Goal: Information Seeking & Learning: Compare options

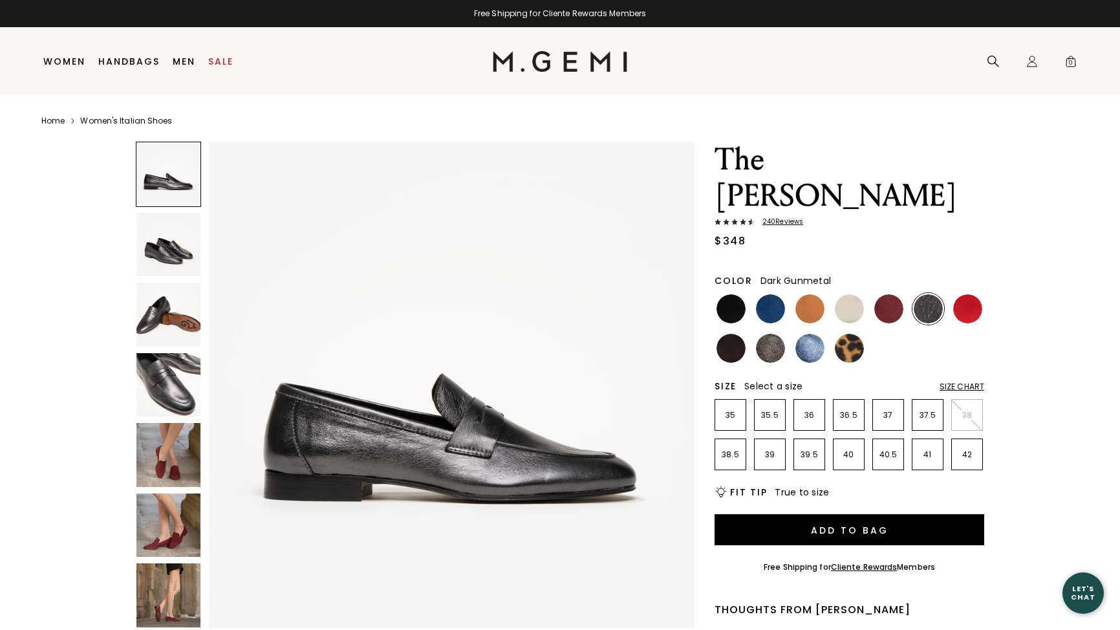
scroll to position [12, 0]
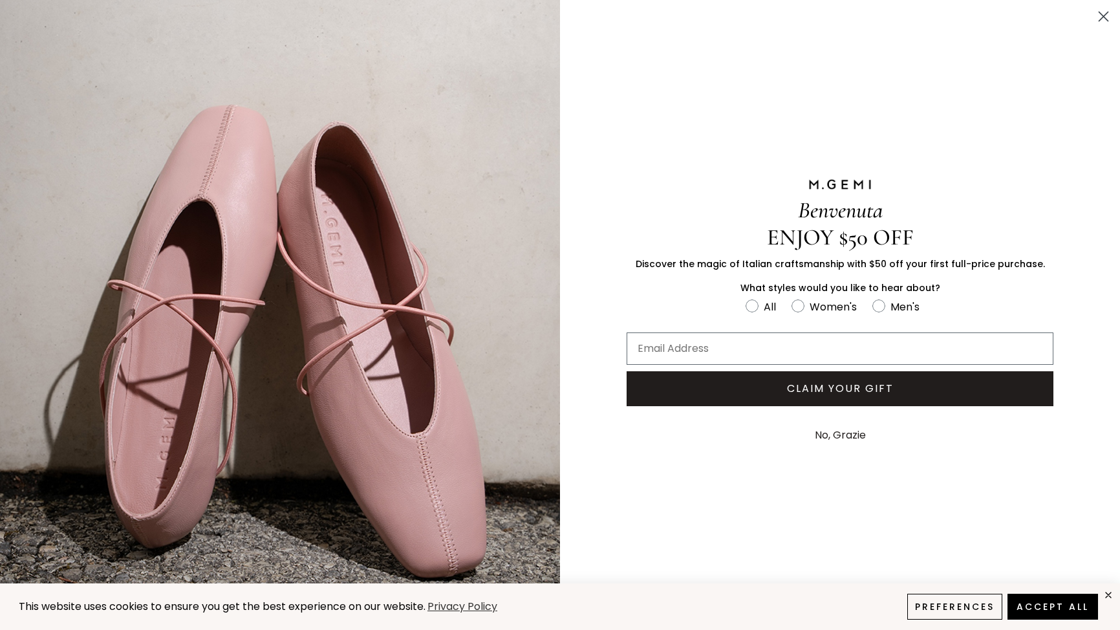
click at [1108, 13] on circle "Close dialog" at bounding box center [1103, 16] width 21 height 21
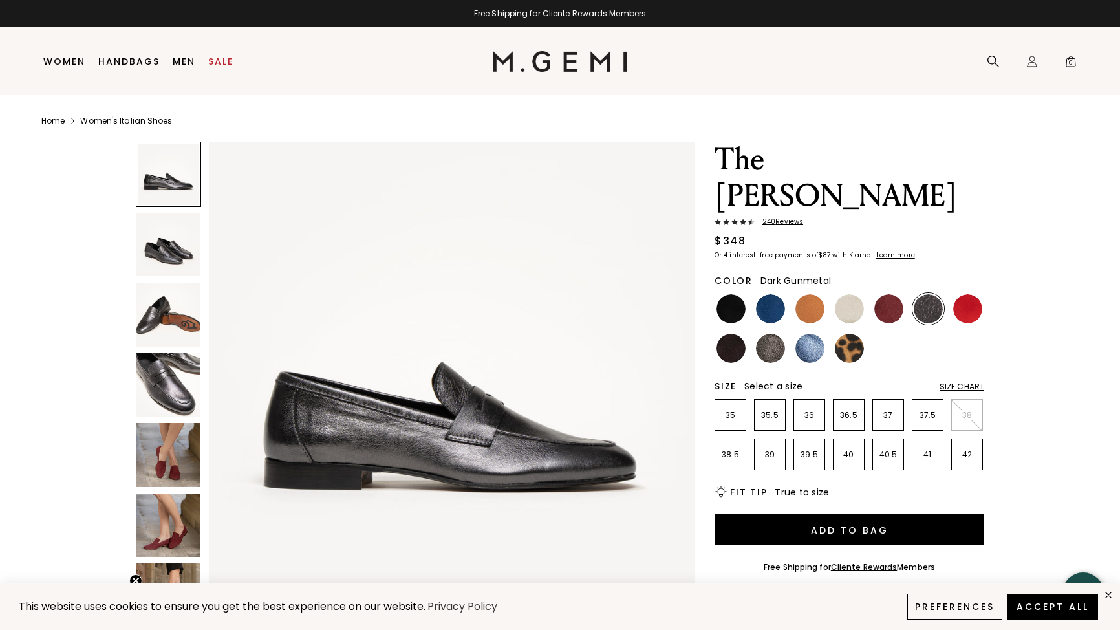
click at [158, 446] on img at bounding box center [168, 455] width 64 height 64
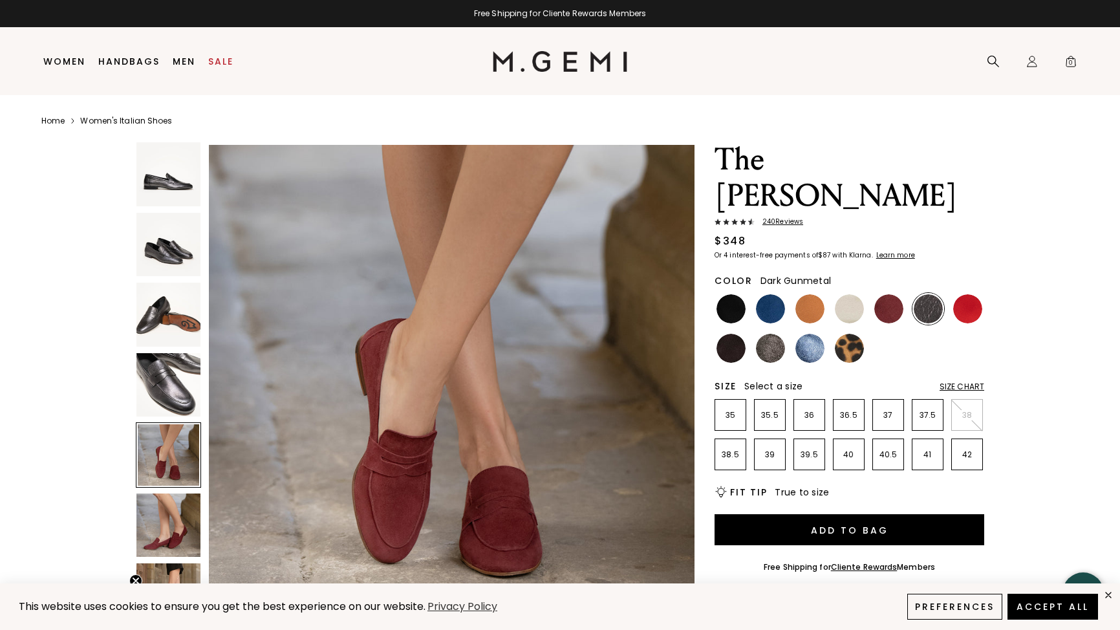
scroll to position [1996, 0]
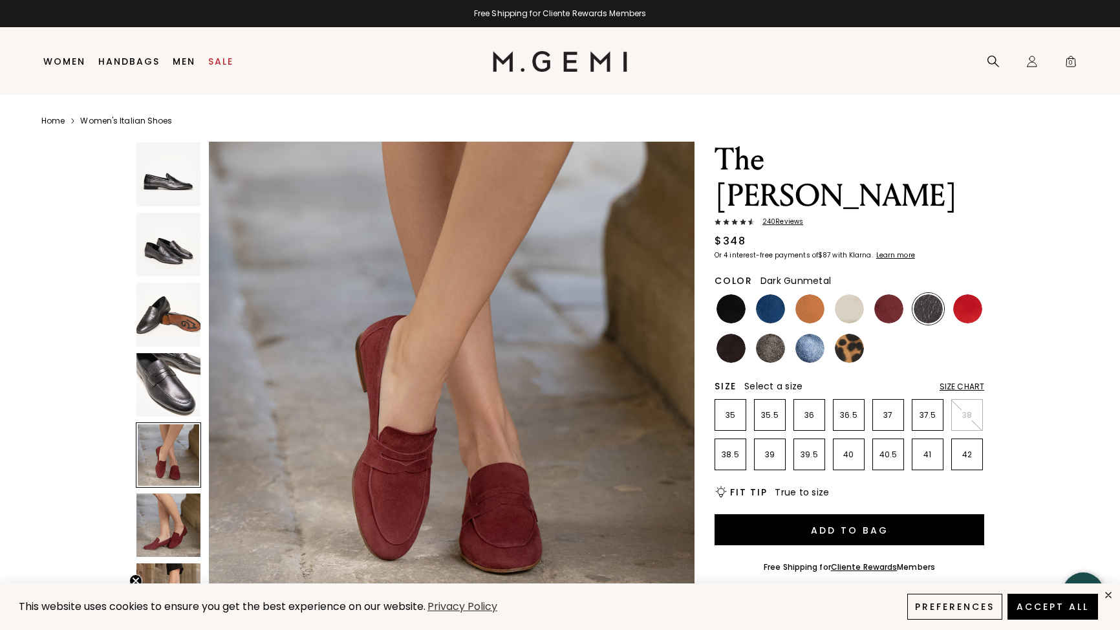
click at [155, 521] on img at bounding box center [168, 525] width 64 height 64
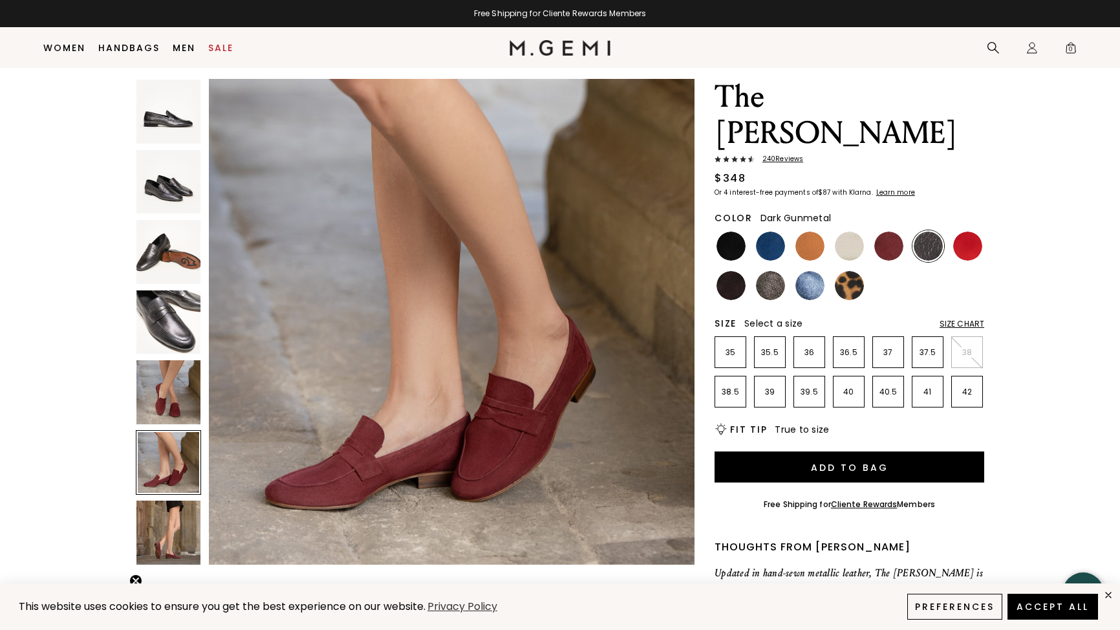
scroll to position [33, 0]
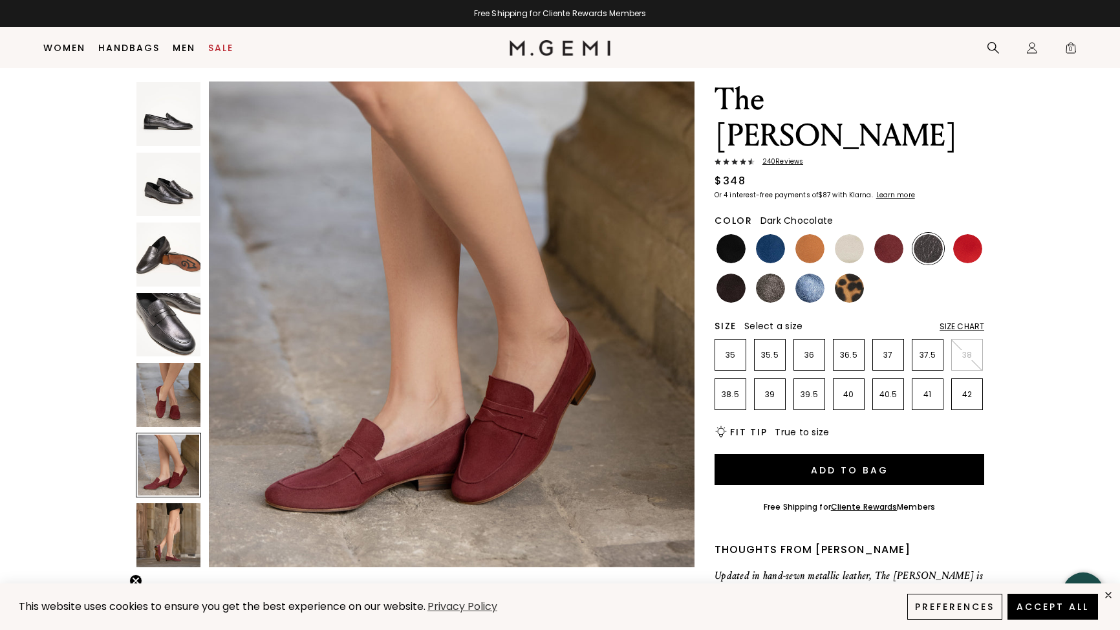
click at [728, 274] on img at bounding box center [731, 288] width 29 height 29
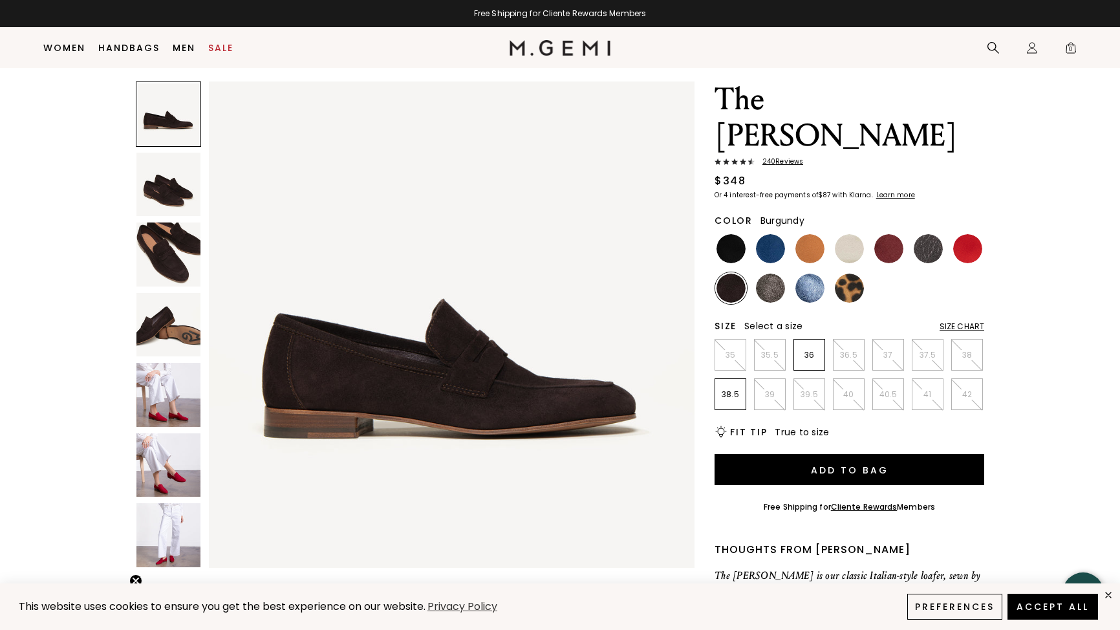
click at [892, 234] on img at bounding box center [888, 248] width 29 height 29
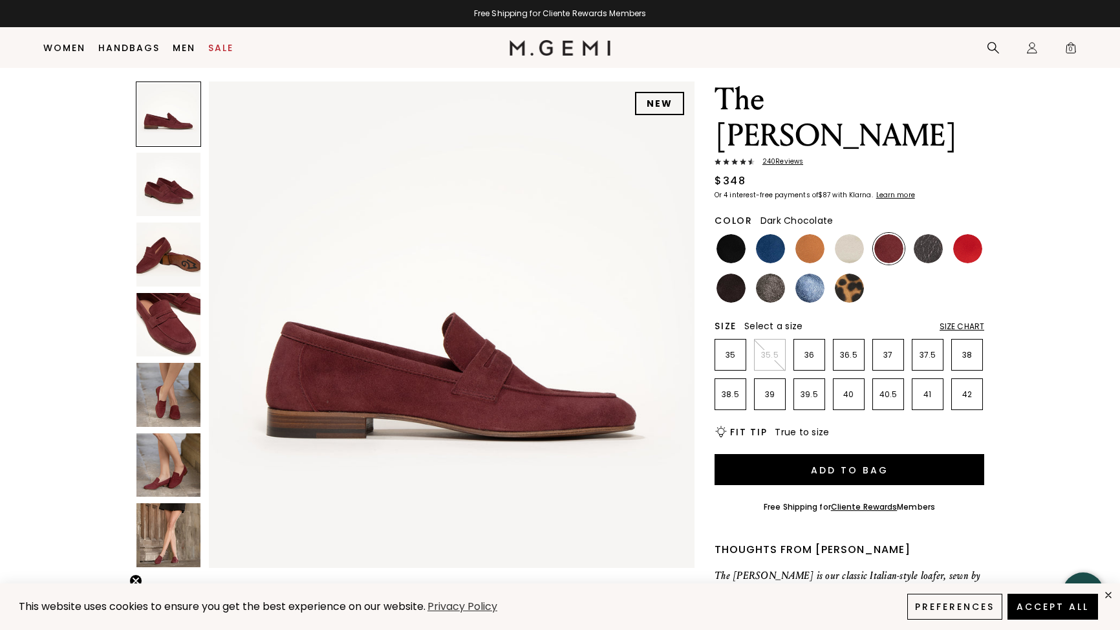
click at [737, 274] on img at bounding box center [731, 288] width 29 height 29
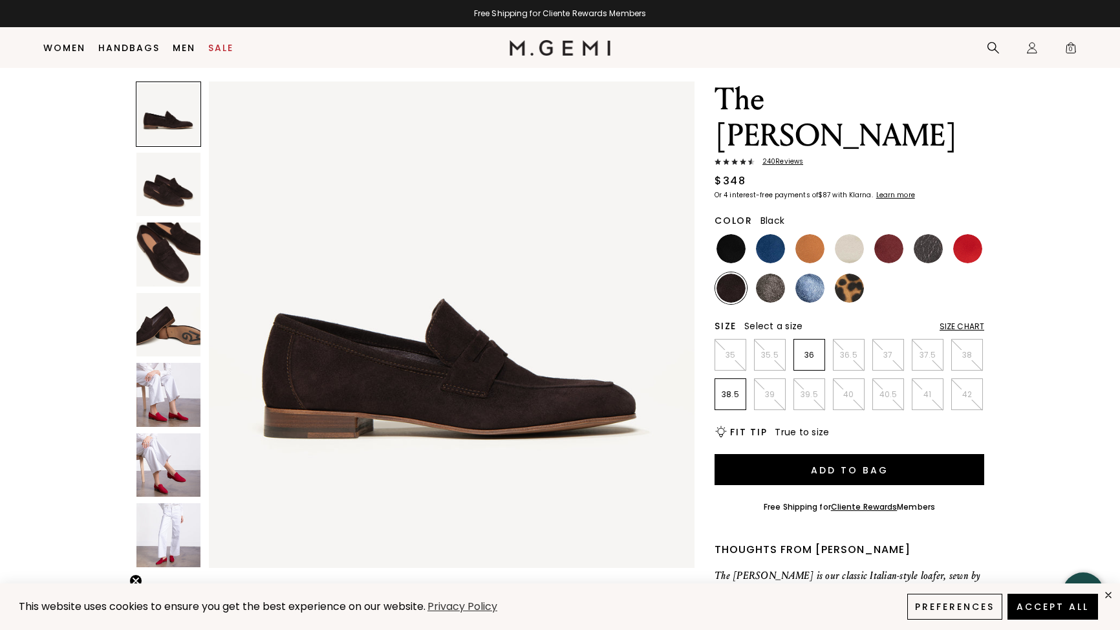
click at [734, 234] on img at bounding box center [731, 248] width 29 height 29
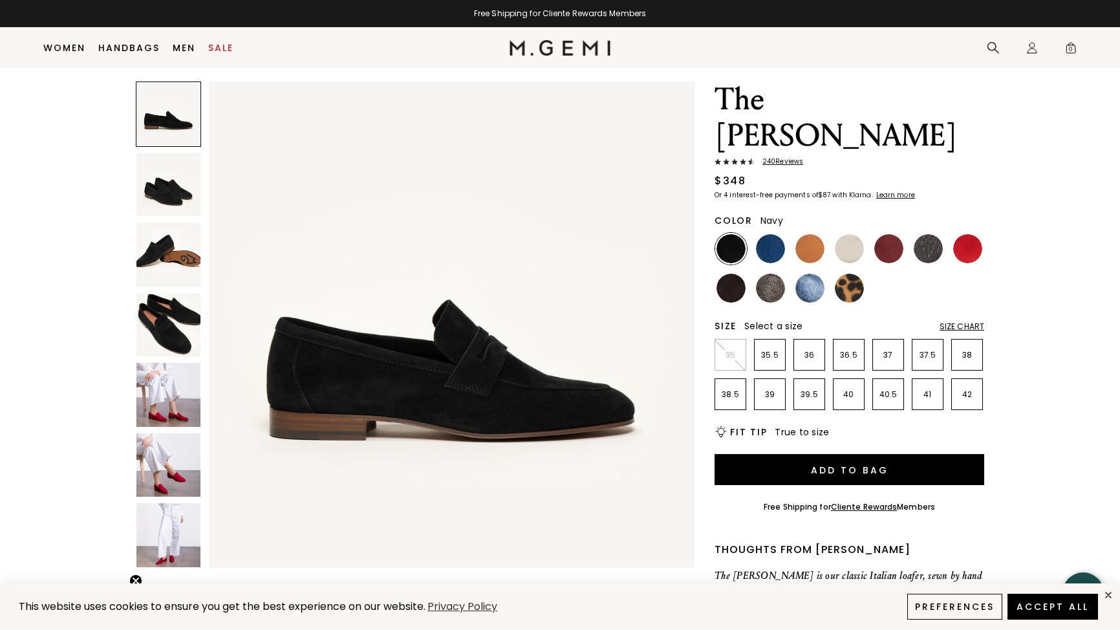
click at [768, 234] on img at bounding box center [770, 248] width 29 height 29
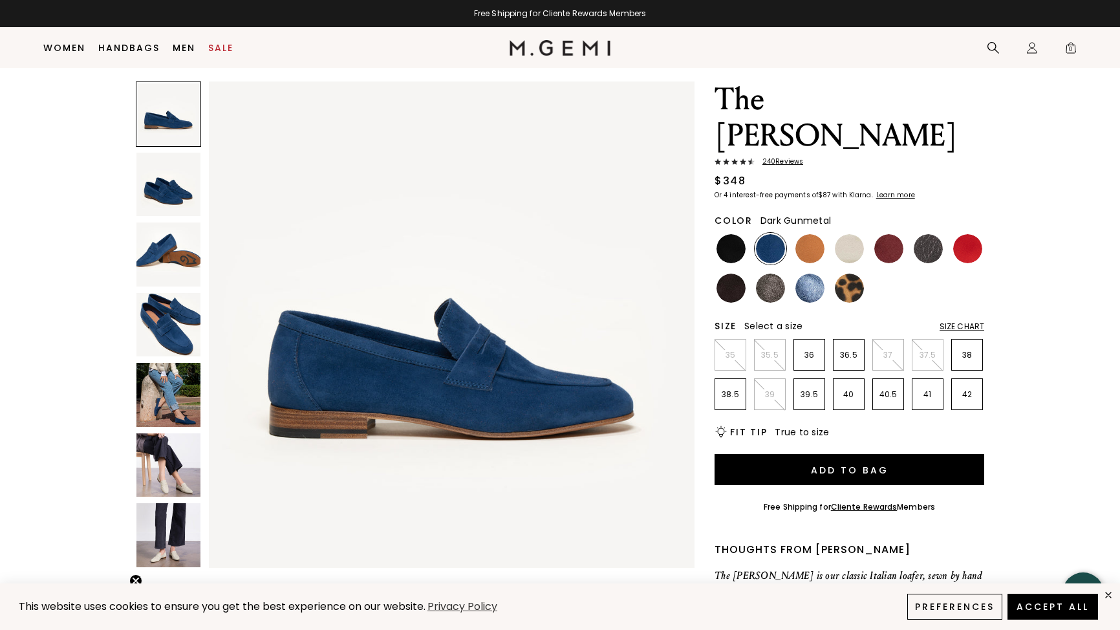
click at [922, 234] on img at bounding box center [928, 248] width 29 height 29
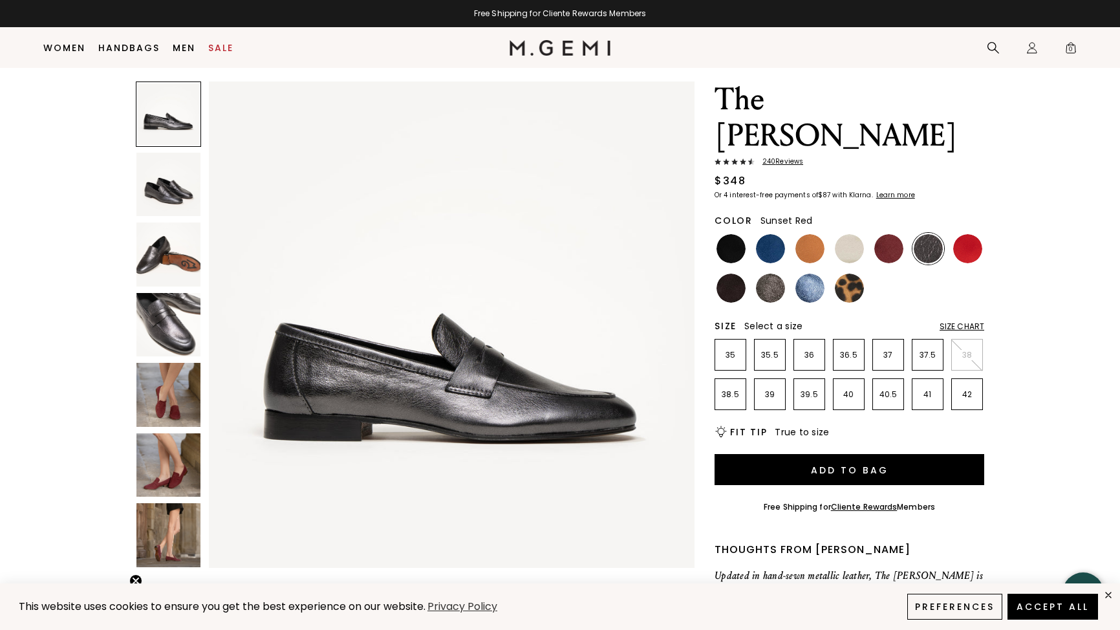
click at [976, 234] on img at bounding box center [967, 248] width 29 height 29
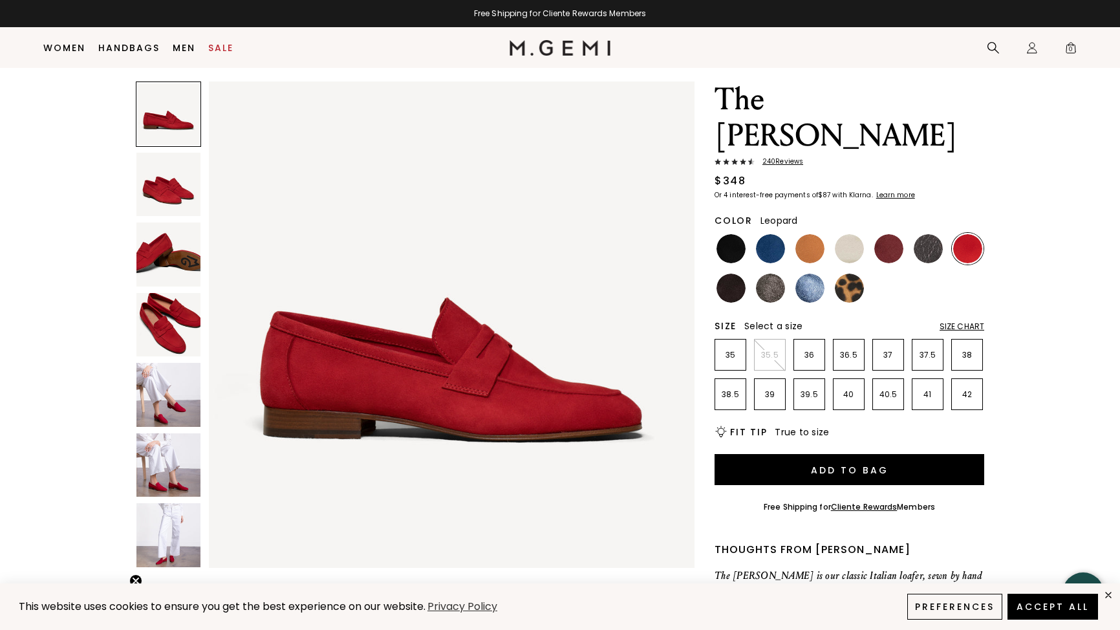
click at [839, 274] on img at bounding box center [849, 288] width 29 height 29
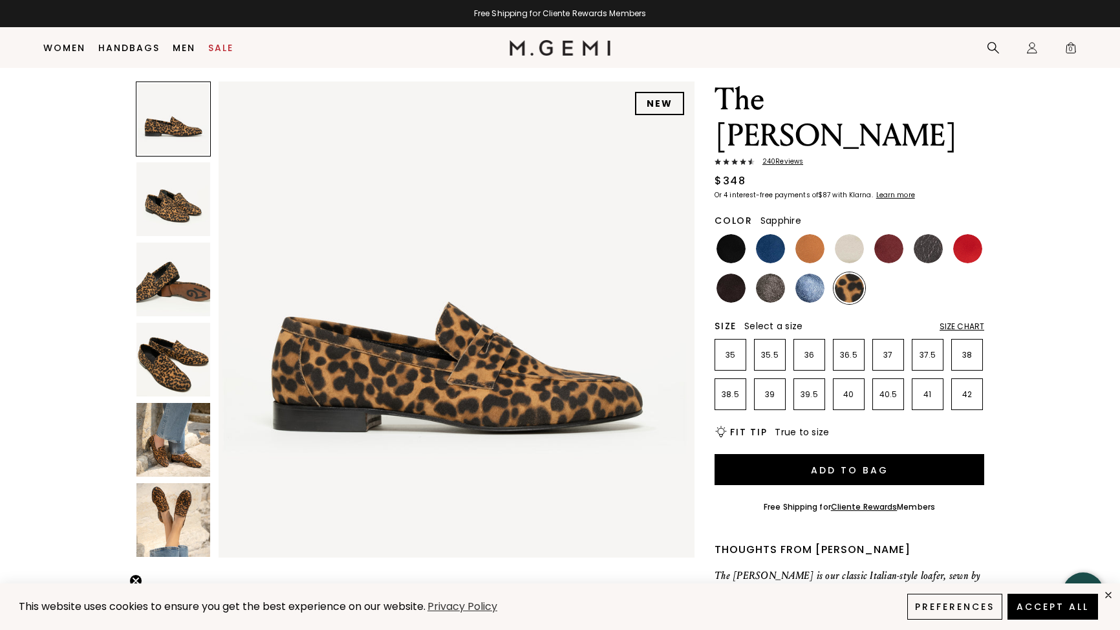
click at [814, 274] on img at bounding box center [810, 288] width 29 height 29
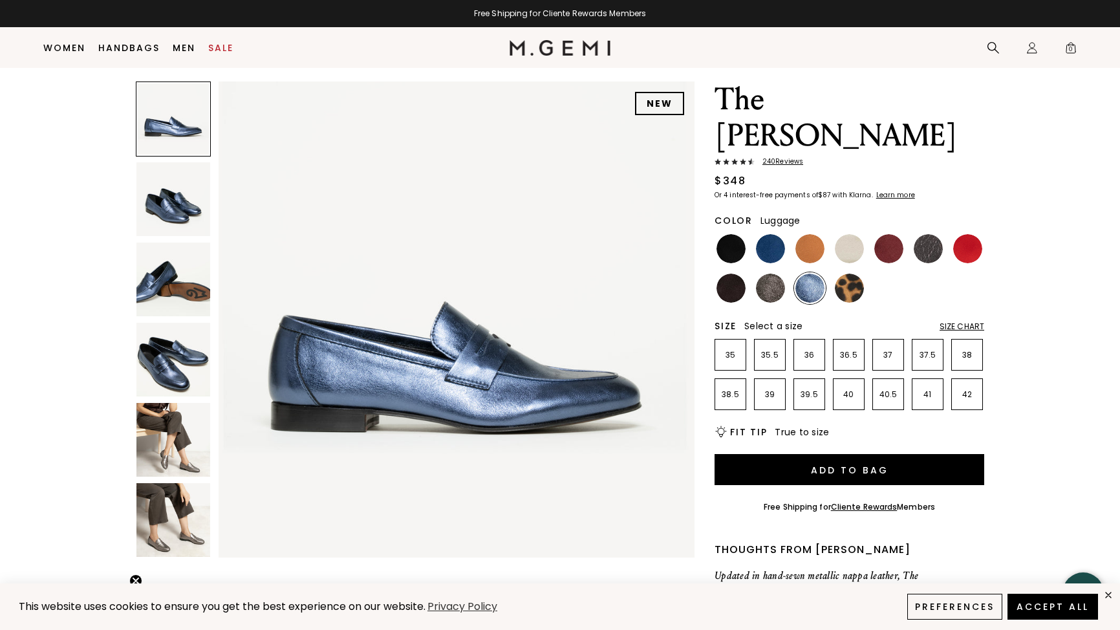
click at [810, 234] on img at bounding box center [810, 248] width 29 height 29
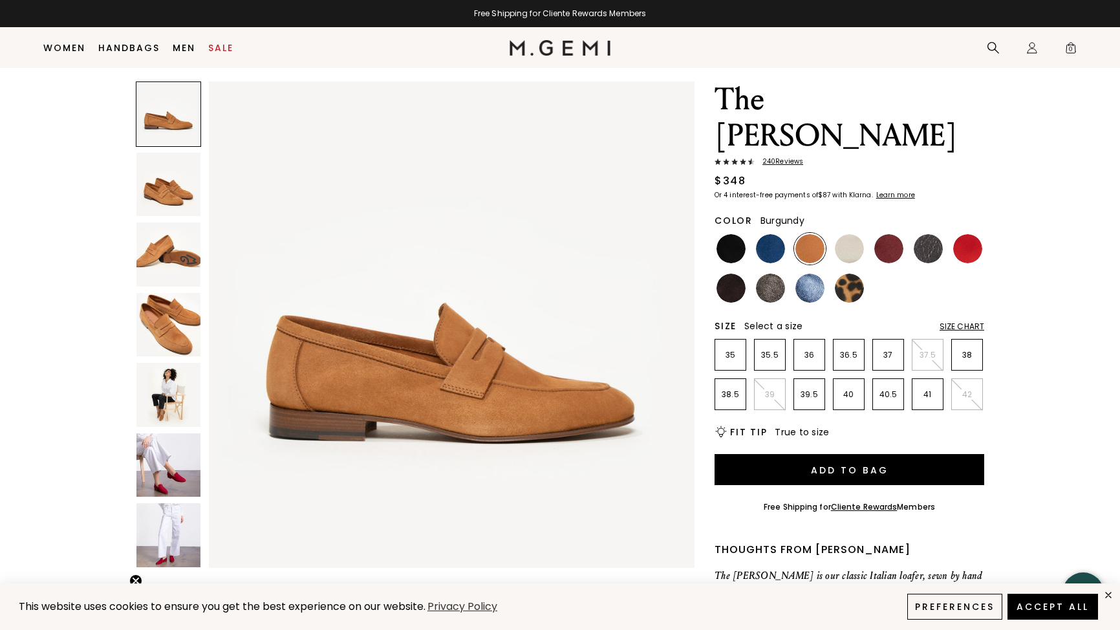
click at [893, 234] on img at bounding box center [888, 248] width 29 height 29
